Goal: Transaction & Acquisition: Purchase product/service

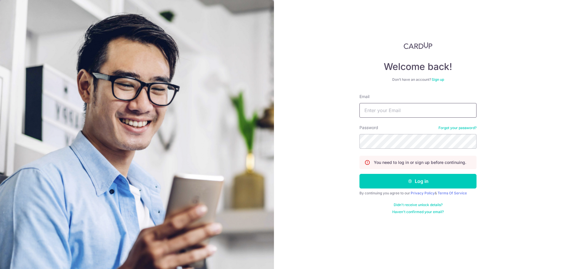
type input "teckster@gmail.com"
click at [359, 174] on button "Log in" at bounding box center [417, 181] width 117 height 15
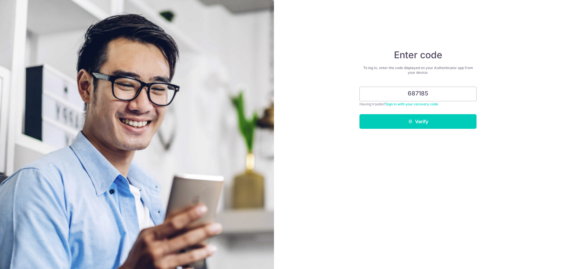
type input "687185"
click at [419, 113] on form "687185 Having trouble? Sign in with your recovery code Verify" at bounding box center [417, 108] width 117 height 42
click at [417, 122] on button "Verify" at bounding box center [417, 121] width 117 height 15
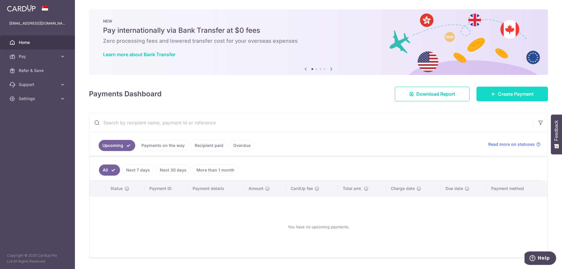
click at [498, 95] on span "Create Payment" at bounding box center [516, 93] width 36 height 7
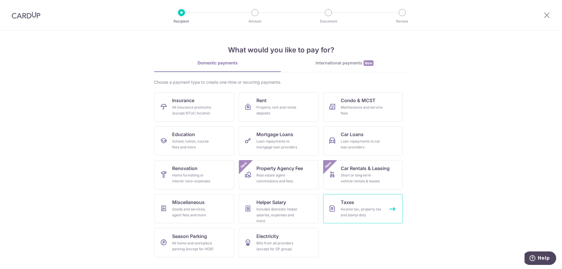
click at [368, 203] on link "Taxes Income tax, property tax and stamp duty" at bounding box center [363, 208] width 80 height 29
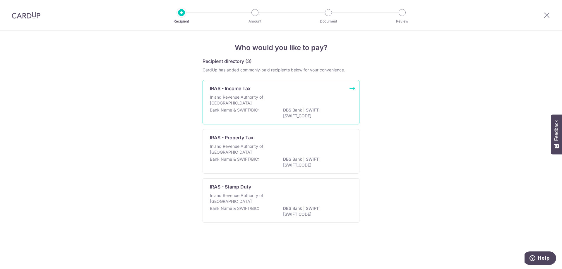
click at [264, 90] on div "IRAS - Income Tax" at bounding box center [277, 88] width 135 height 7
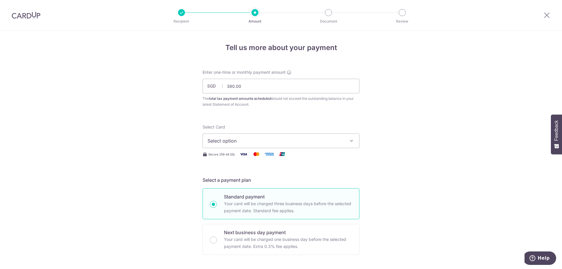
drag, startPoint x: 231, startPoint y: 87, endPoint x: 212, endPoint y: 87, distance: 18.7
click at [212, 87] on div "SGD 380.00" at bounding box center [280, 86] width 157 height 15
type input "450.00"
click at [259, 143] on span "Select option" at bounding box center [275, 140] width 136 height 7
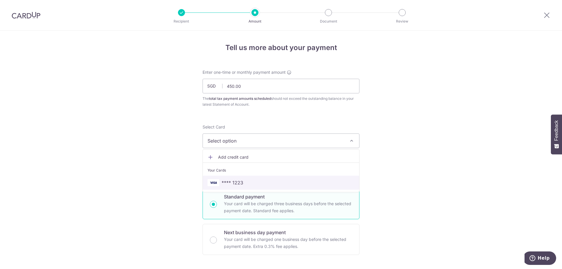
click at [248, 184] on span "**** 1223" at bounding box center [280, 182] width 147 height 7
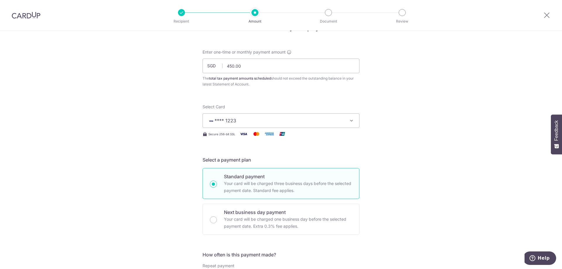
scroll to position [117, 0]
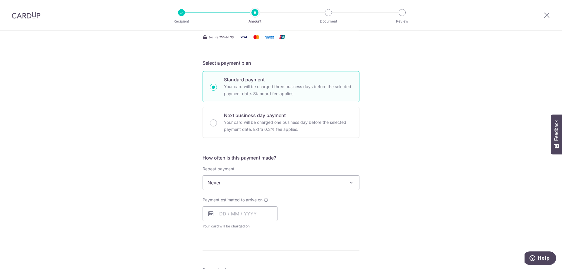
click at [241, 188] on span "Never" at bounding box center [281, 183] width 156 height 14
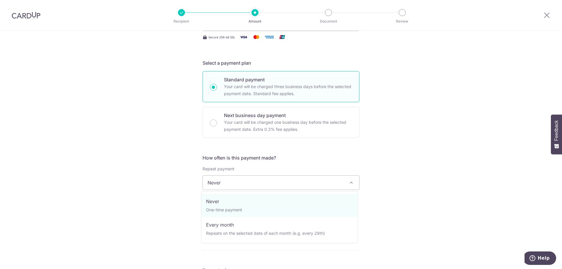
click at [241, 187] on span "Never" at bounding box center [281, 183] width 156 height 14
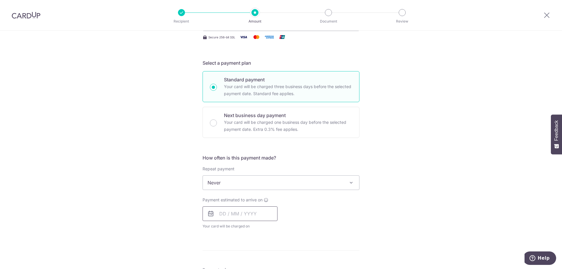
click at [225, 215] on input "text" at bounding box center [239, 213] width 75 height 15
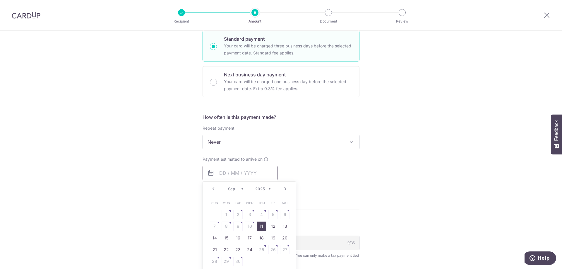
scroll to position [176, 0]
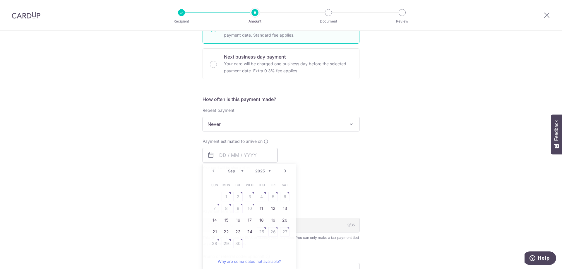
click at [393, 182] on div "Tell us more about your payment Enter one-time or monthly payment amount SGD 45…" at bounding box center [281, 126] width 562 height 543
click at [254, 153] on input "text" at bounding box center [239, 155] width 75 height 15
click at [258, 210] on link "11" at bounding box center [261, 208] width 9 height 9
type input "11/09/2025"
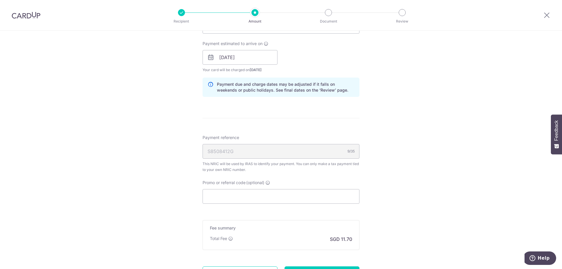
scroll to position [273, 0]
click at [126, 45] on div "Tell us more about your payment Enter one-time or monthly payment amount SGD 45…" at bounding box center [281, 41] width 562 height 567
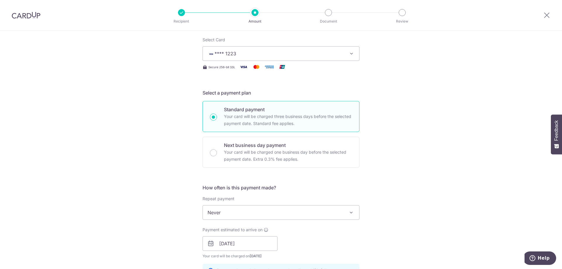
scroll to position [0, 0]
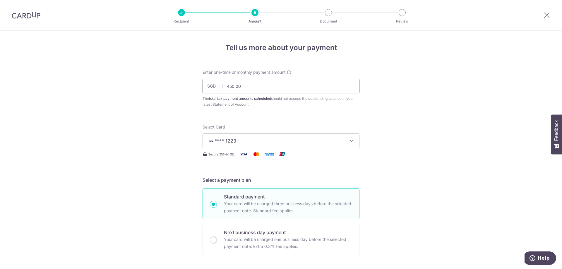
click at [227, 86] on input "450.00" at bounding box center [280, 86] width 157 height 15
click at [230, 87] on input "460.00" at bounding box center [280, 86] width 157 height 15
drag, startPoint x: 228, startPoint y: 88, endPoint x: 191, endPoint y: 82, distance: 37.6
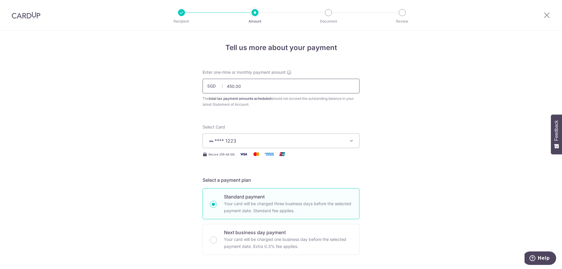
drag, startPoint x: 227, startPoint y: 88, endPoint x: 217, endPoint y: 87, distance: 9.8
click at [217, 87] on div "SGD 350.00 350.00" at bounding box center [280, 86] width 157 height 15
type input "450.00"
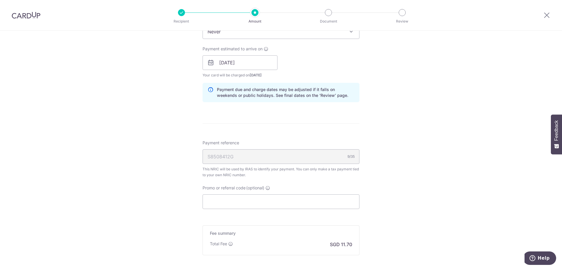
scroll to position [293, 0]
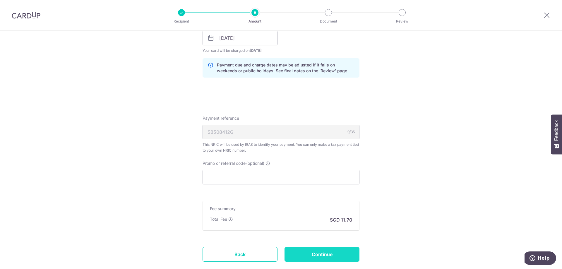
click at [319, 256] on input "Continue" at bounding box center [321, 254] width 75 height 15
type input "Create Schedule"
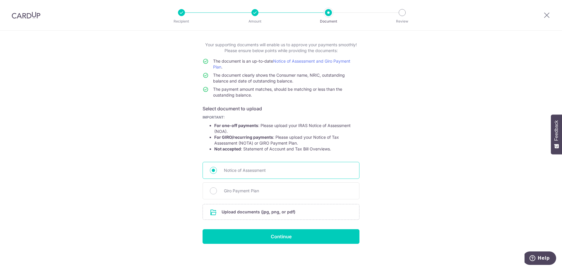
scroll to position [30, 0]
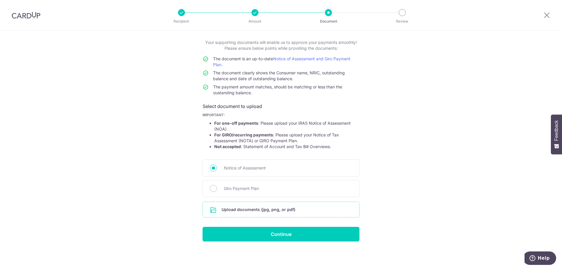
click at [247, 206] on input "file" at bounding box center [281, 209] width 156 height 15
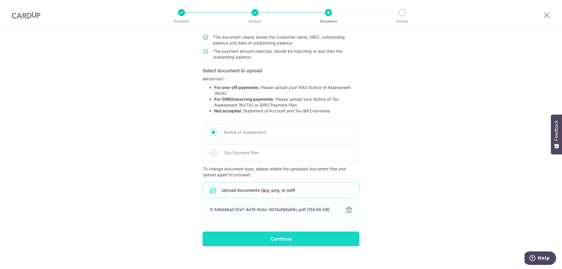
scroll to position [69, 0]
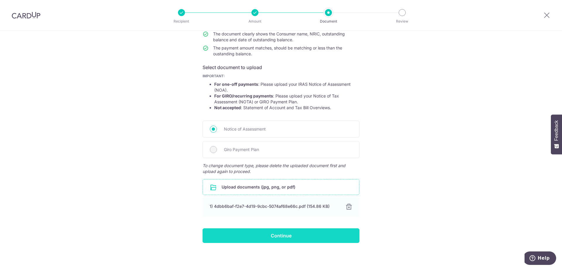
click at [284, 230] on input "Continue" at bounding box center [280, 235] width 157 height 15
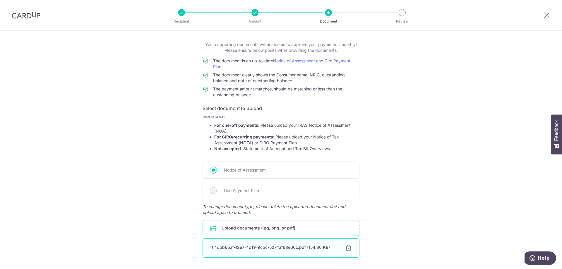
scroll to position [8, 0]
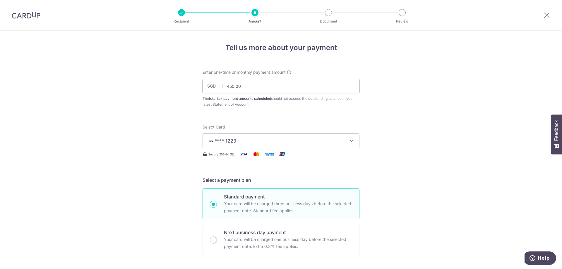
drag, startPoint x: 0, startPoint y: 0, endPoint x: 227, endPoint y: 88, distance: 243.8
click at [227, 88] on input "450.00" at bounding box center [280, 86] width 157 height 15
type input "430.00"
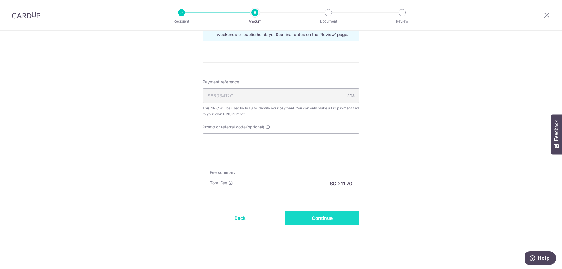
scroll to position [329, 0]
click at [313, 215] on input "Continue" at bounding box center [321, 217] width 75 height 15
type input "Update Schedule"
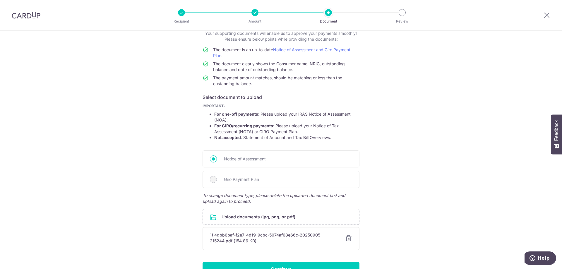
scroll to position [74, 0]
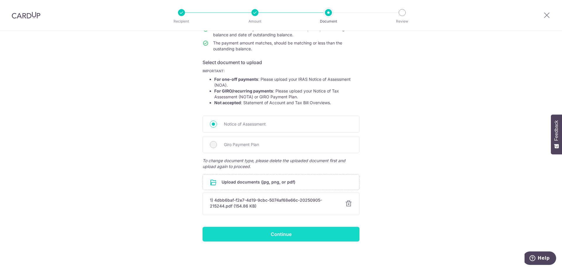
click at [308, 233] on input "Continue" at bounding box center [280, 234] width 157 height 15
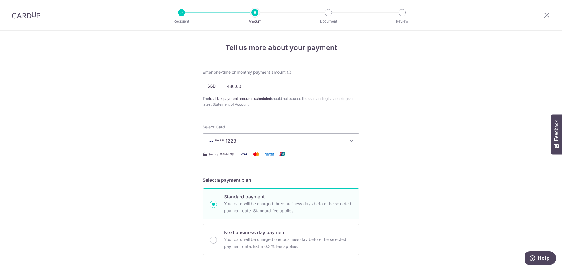
drag, startPoint x: 0, startPoint y: 0, endPoint x: 230, endPoint y: 88, distance: 246.6
click at [230, 88] on input "430.00" at bounding box center [280, 86] width 157 height 15
type input "440.00"
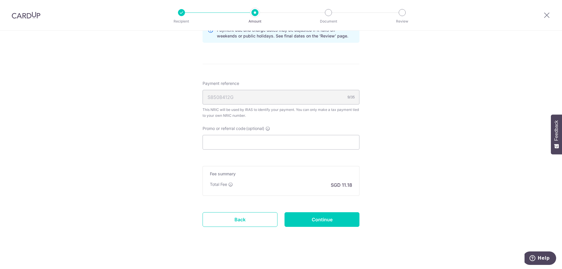
scroll to position [329, 0]
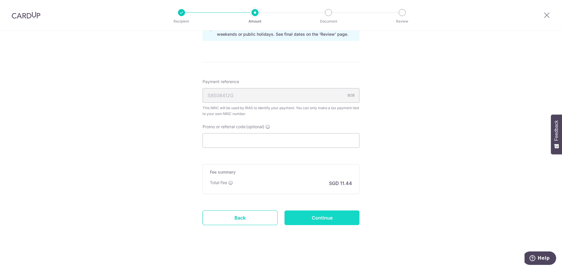
click at [320, 216] on input "Continue" at bounding box center [321, 217] width 75 height 15
type input "Update Schedule"
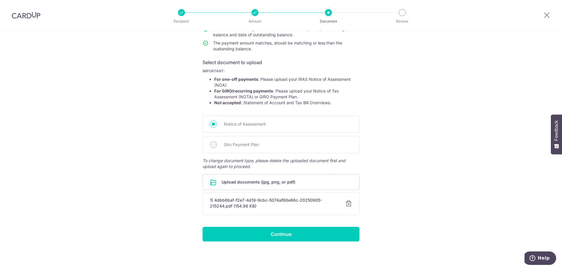
click at [312, 223] on form "Your supporting documents will enable us to approve your payments smoothly! Ple…" at bounding box center [280, 119] width 157 height 246
click at [312, 232] on input "Continue" at bounding box center [280, 234] width 157 height 15
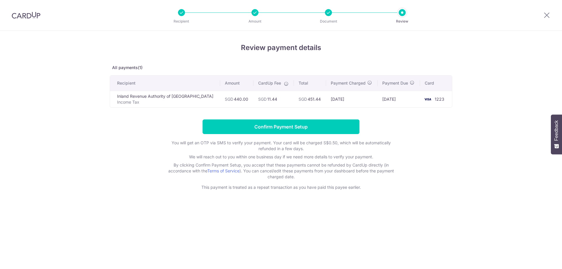
click at [297, 131] on input "Confirm Payment Setup" at bounding box center [280, 126] width 157 height 15
